Goal: Information Seeking & Learning: Compare options

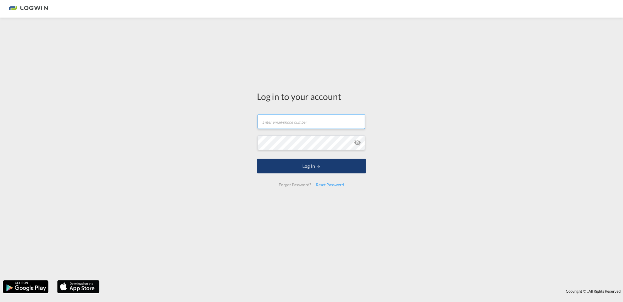
type input "[PERSON_NAME][EMAIL_ADDRESS][DOMAIN_NAME]"
click at [312, 161] on button "Log In" at bounding box center [311, 166] width 109 height 15
